Goal: Task Accomplishment & Management: Use online tool/utility

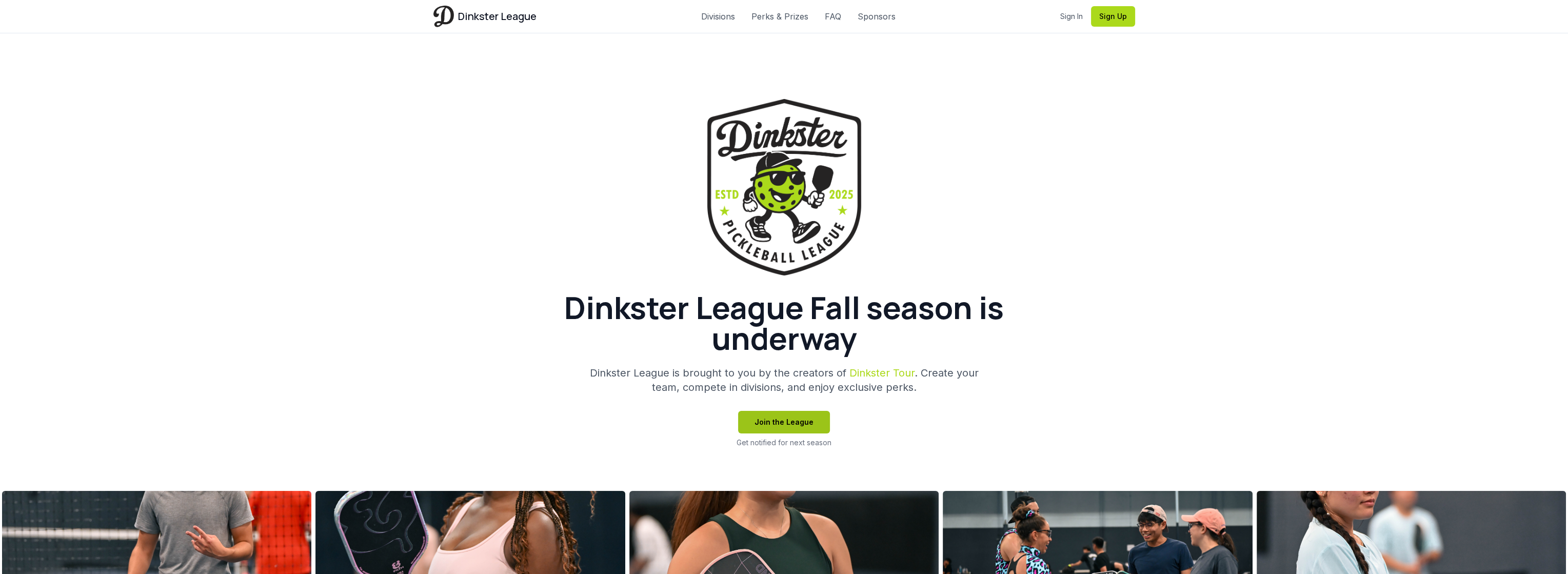
click at [778, 420] on button "Join the League" at bounding box center [784, 422] width 92 height 23
click at [1069, 15] on link "Sign In" at bounding box center [1071, 16] width 23 height 10
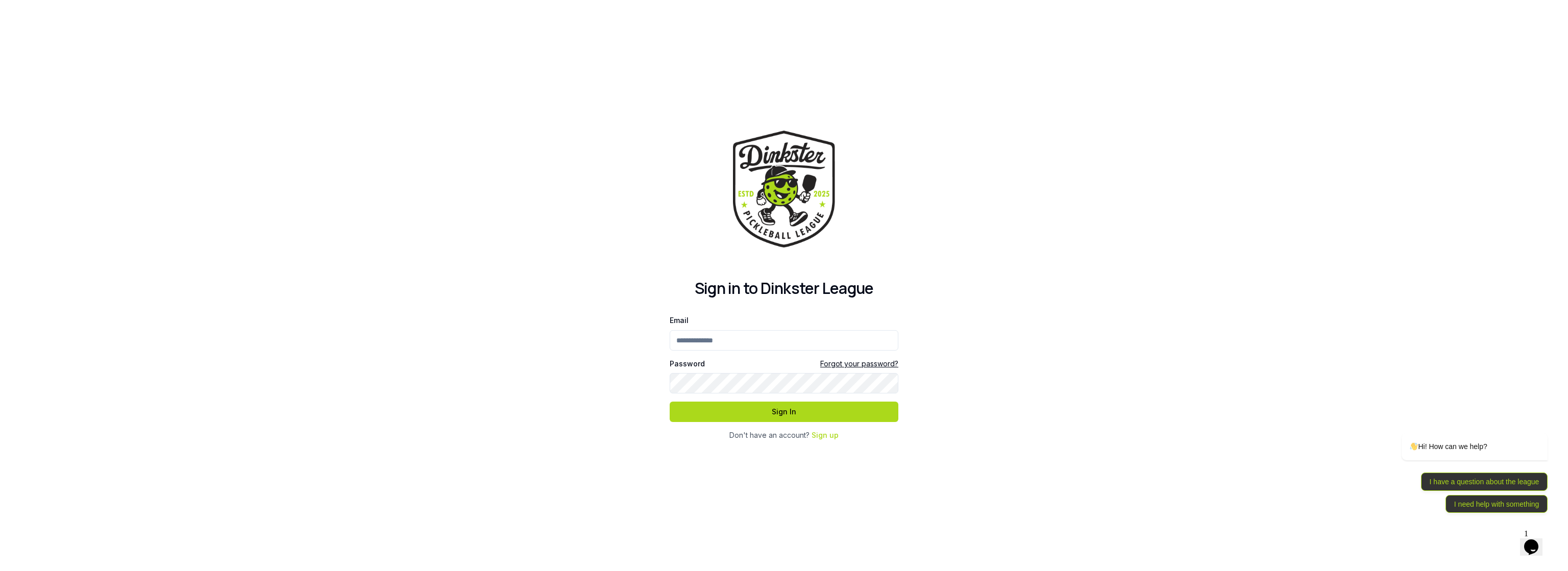
click at [724, 334] on input "Email" at bounding box center [784, 341] width 229 height 21
type input "**********"
click at [670, 402] on button "Sign In" at bounding box center [784, 412] width 229 height 21
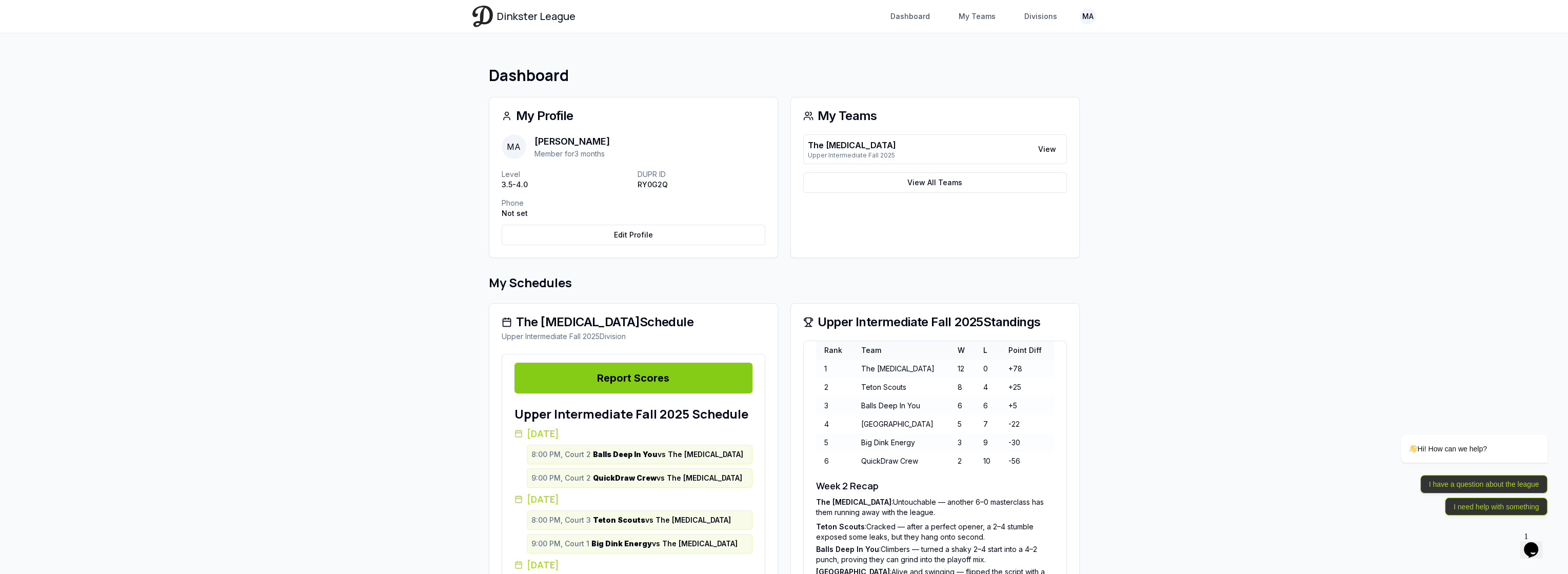
click at [626, 375] on link "Report Scores" at bounding box center [633, 378] width 238 height 31
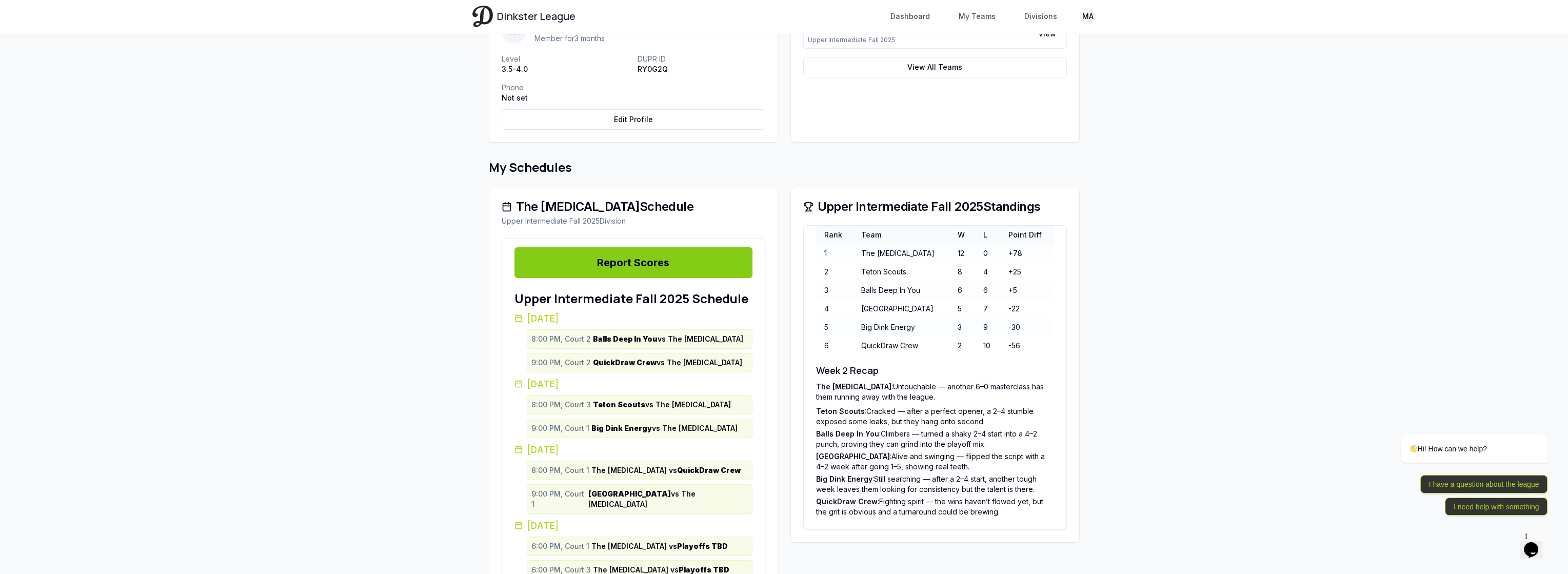
scroll to position [171, 0]
